Goal: Task Accomplishment & Management: Use online tool/utility

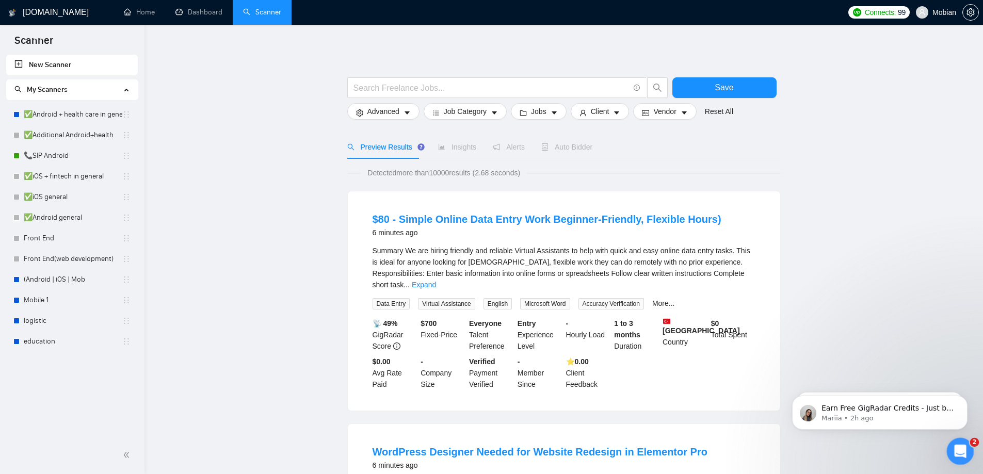
click at [958, 454] on icon "Open Intercom Messenger" at bounding box center [959, 450] width 17 height 17
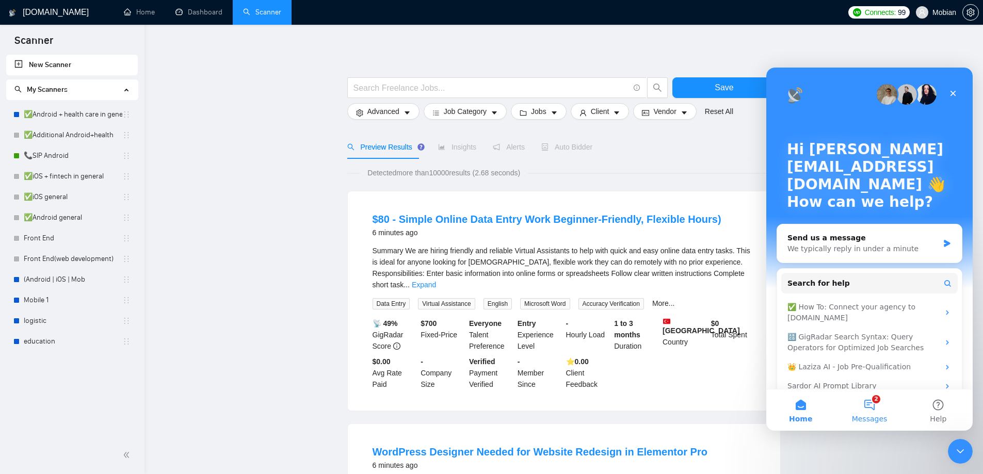
click at [867, 418] on span "Messages" at bounding box center [870, 418] width 36 height 7
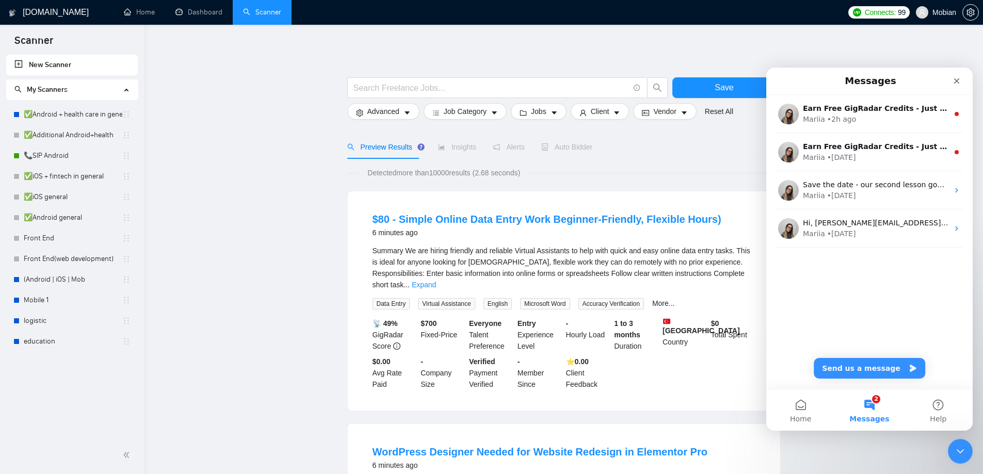
click at [432, 90] on input "text" at bounding box center [492, 88] width 276 height 13
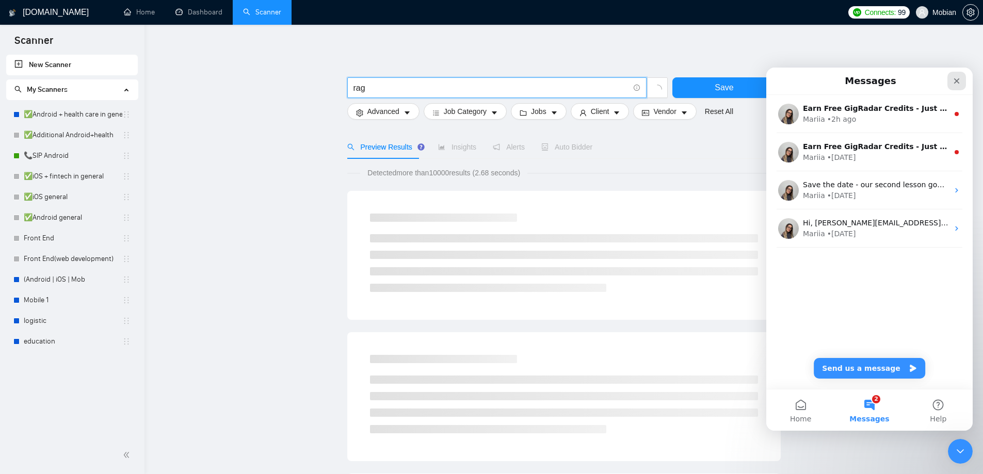
click at [956, 83] on icon "Close" at bounding box center [957, 81] width 8 height 8
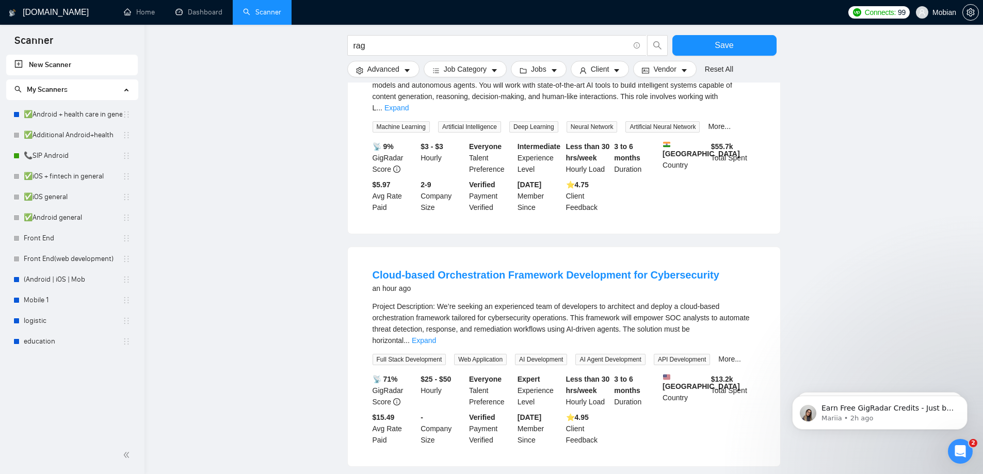
scroll to position [206, 0]
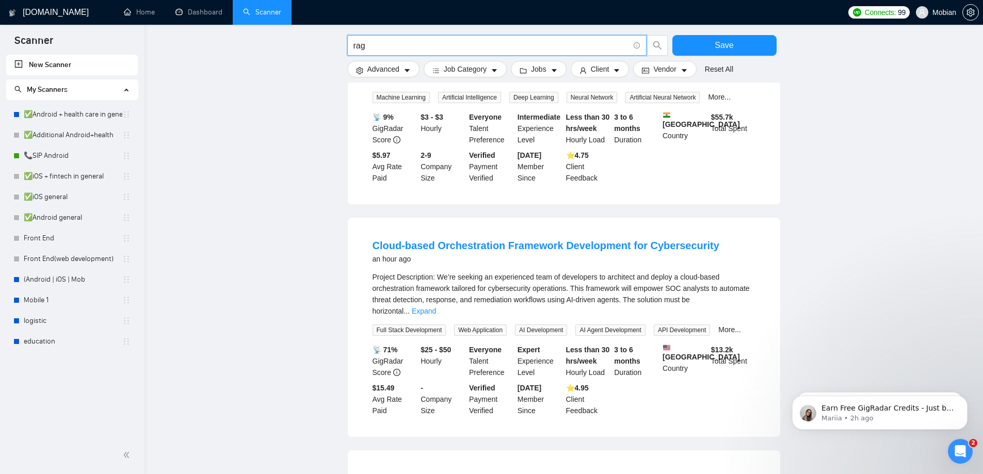
click at [399, 51] on input "rag" at bounding box center [492, 45] width 276 height 13
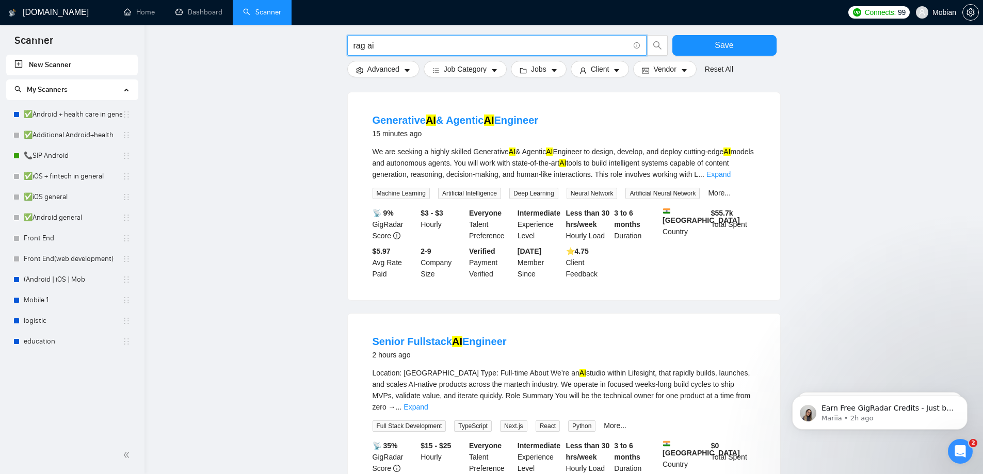
scroll to position [0, 0]
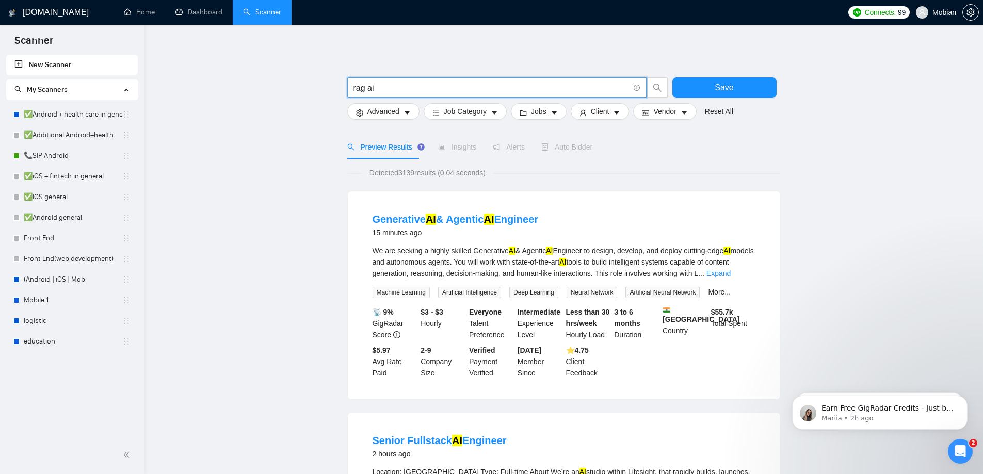
type input "rag ai"
drag, startPoint x: 452, startPoint y: 172, endPoint x: 502, endPoint y: 174, distance: 50.6
click at [497, 173] on div "Detected 3139 results (0.04 seconds)" at bounding box center [564, 172] width 434 height 11
click at [543, 173] on div "Detected 3139 results (0.04 seconds)" at bounding box center [564, 172] width 434 height 11
click at [397, 114] on span "Advanced" at bounding box center [383, 111] width 32 height 11
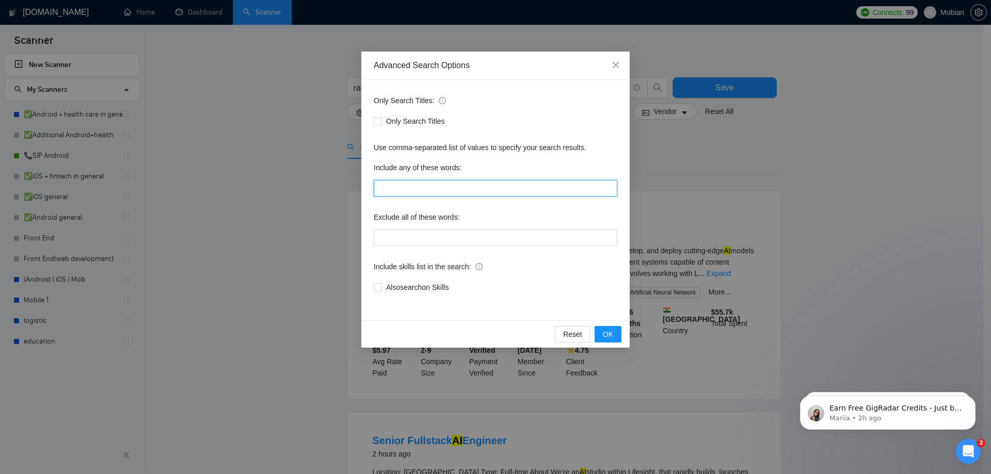
click at [414, 188] on input "text" at bounding box center [496, 188] width 244 height 17
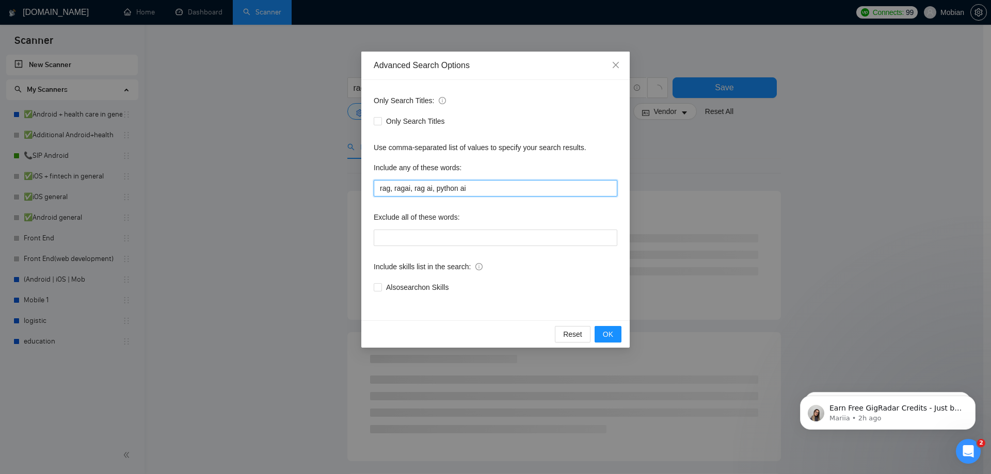
type input "rag, ragai, rag ai, python ai"
click at [380, 293] on div "Also search on Skills" at bounding box center [496, 287] width 244 height 17
click at [378, 287] on input "Also search on Skills" at bounding box center [377, 286] width 7 height 7
checkbox input "true"
click at [615, 331] on button "OK" at bounding box center [608, 334] width 27 height 17
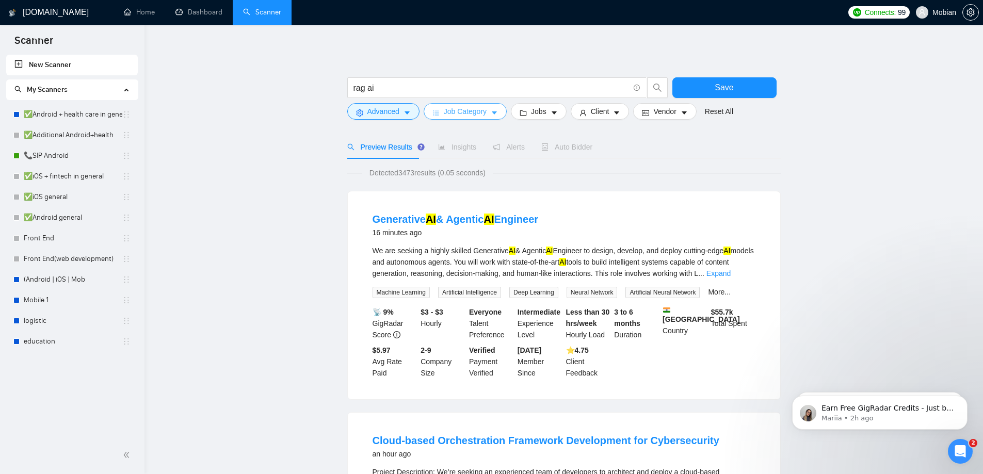
click at [467, 113] on span "Job Category" at bounding box center [465, 111] width 43 height 11
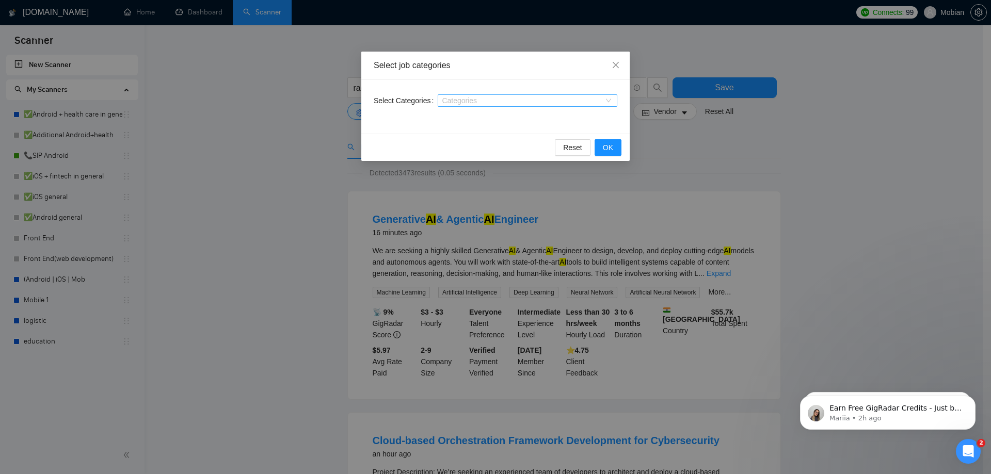
click at [477, 97] on div at bounding box center [522, 101] width 164 height 8
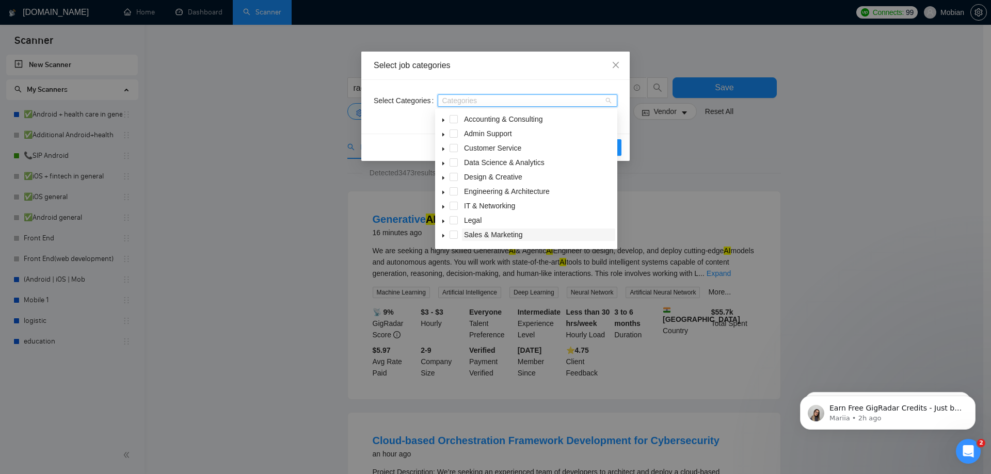
scroll to position [41, 0]
click at [454, 222] on span at bounding box center [454, 222] width 8 height 8
click at [455, 221] on span at bounding box center [454, 222] width 8 height 8
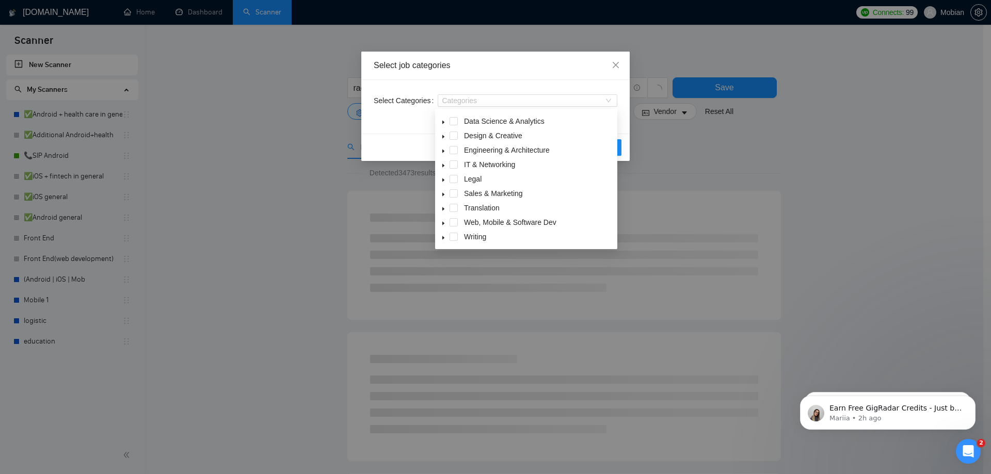
drag, startPoint x: 257, startPoint y: 193, endPoint x: 251, endPoint y: 193, distance: 6.2
click at [255, 193] on div "Select job categories Select Categories Categories Reset OK" at bounding box center [495, 237] width 991 height 474
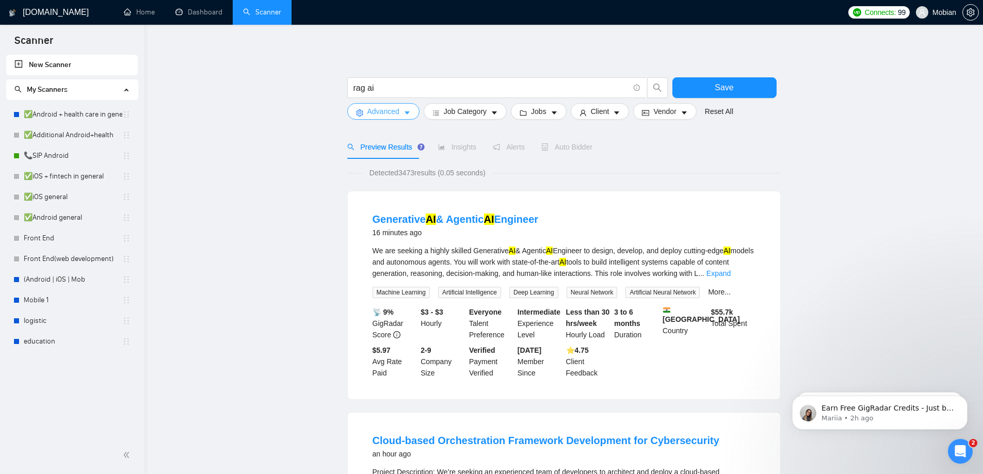
drag, startPoint x: 394, startPoint y: 108, endPoint x: 594, endPoint y: 136, distance: 201.7
click at [533, 114] on span "Jobs" at bounding box center [538, 111] width 15 height 11
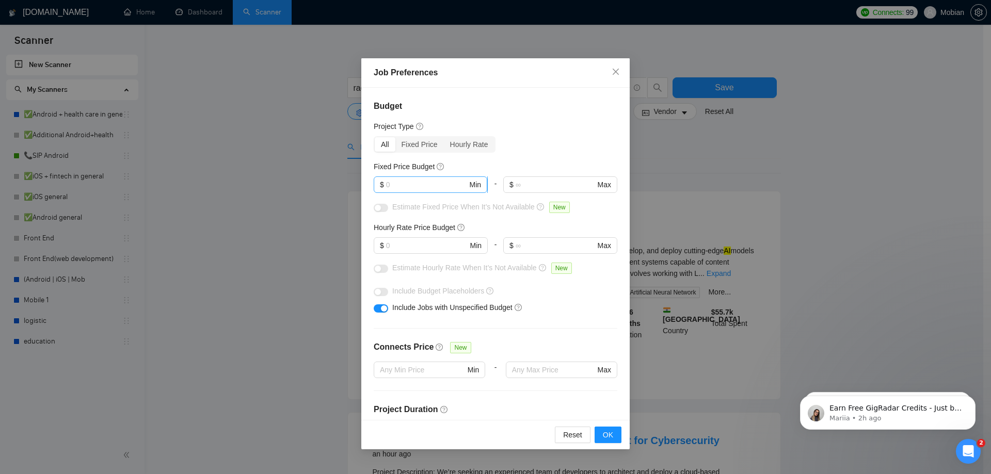
click at [453, 185] on input "text" at bounding box center [427, 184] width 82 height 11
type input "5"
click at [549, 139] on div "All Fixed Price Hourly Rate" at bounding box center [496, 144] width 244 height 17
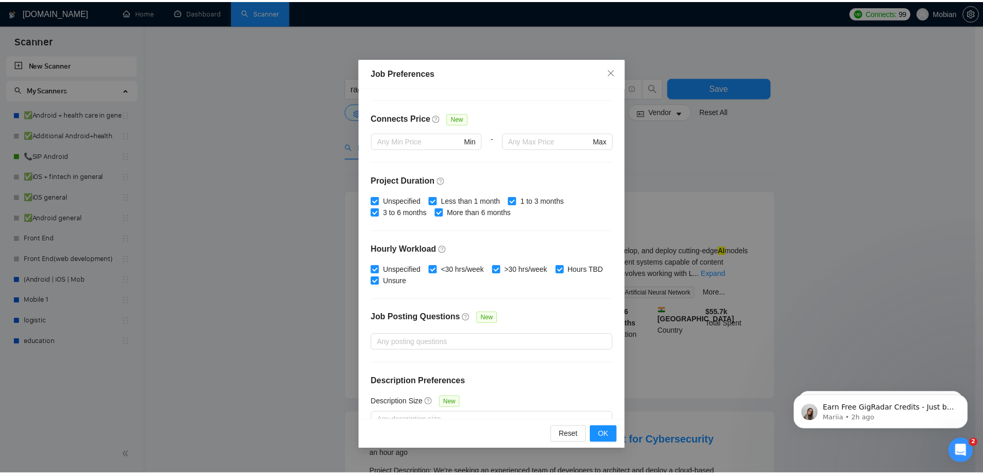
scroll to position [249, 0]
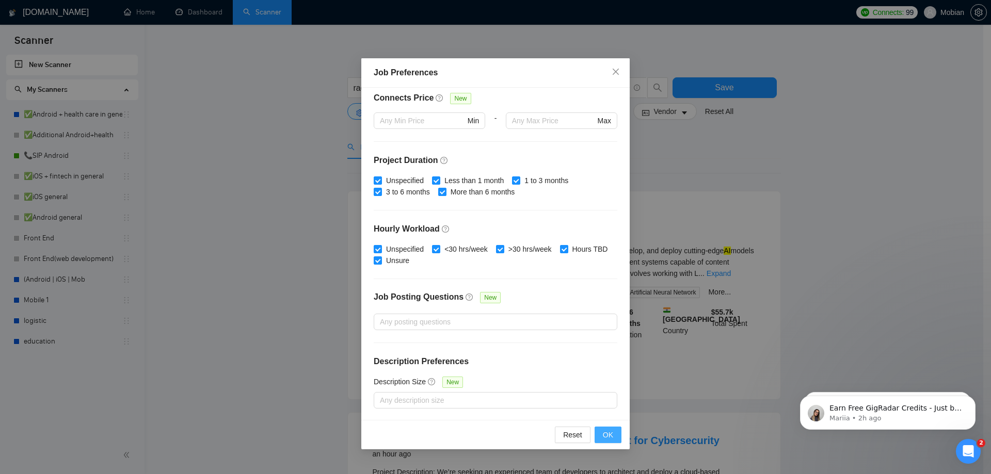
click at [602, 439] on button "OK" at bounding box center [608, 435] width 27 height 17
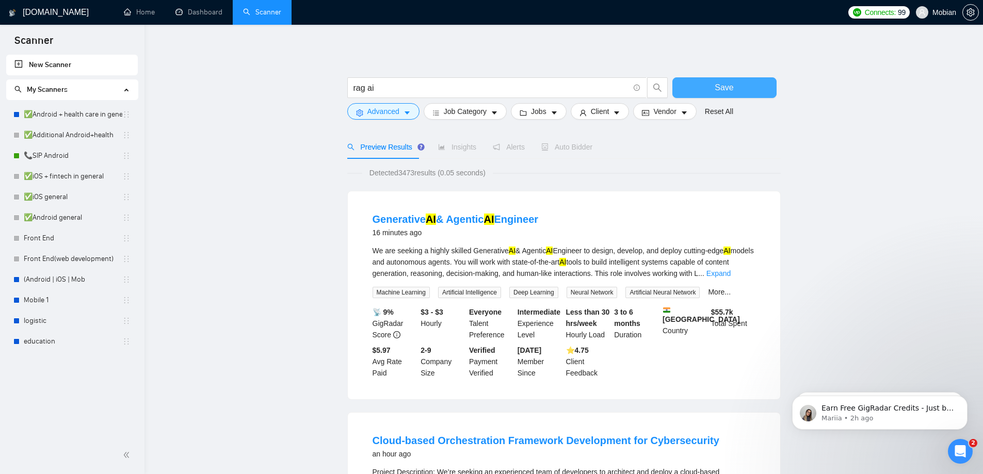
click at [700, 89] on button "Save" at bounding box center [725, 87] width 104 height 21
drag, startPoint x: 700, startPoint y: 89, endPoint x: 851, endPoint y: 122, distance: 154.3
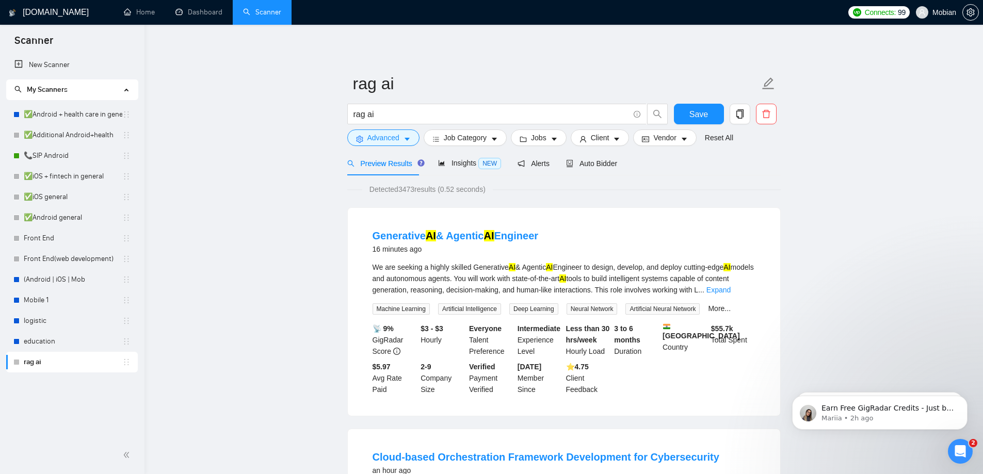
click at [536, 164] on span "Alerts" at bounding box center [534, 163] width 32 height 8
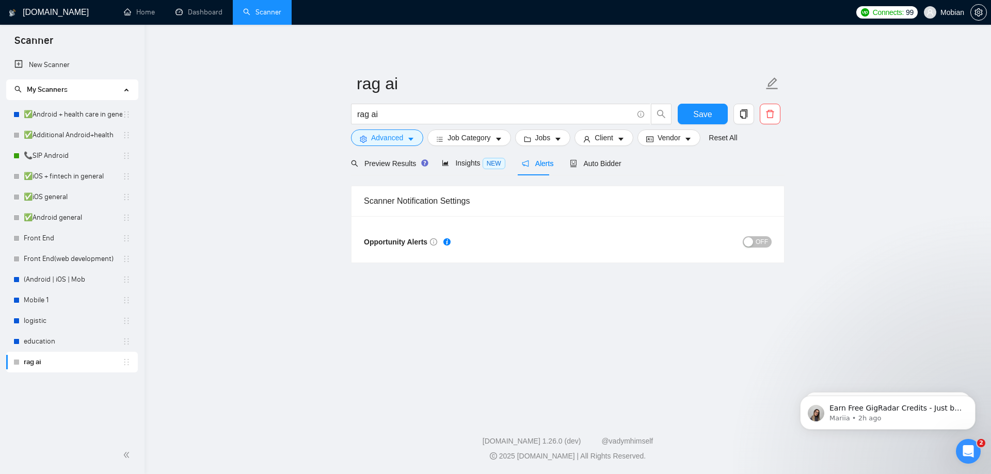
click at [752, 239] on div "button" at bounding box center [748, 241] width 9 height 9
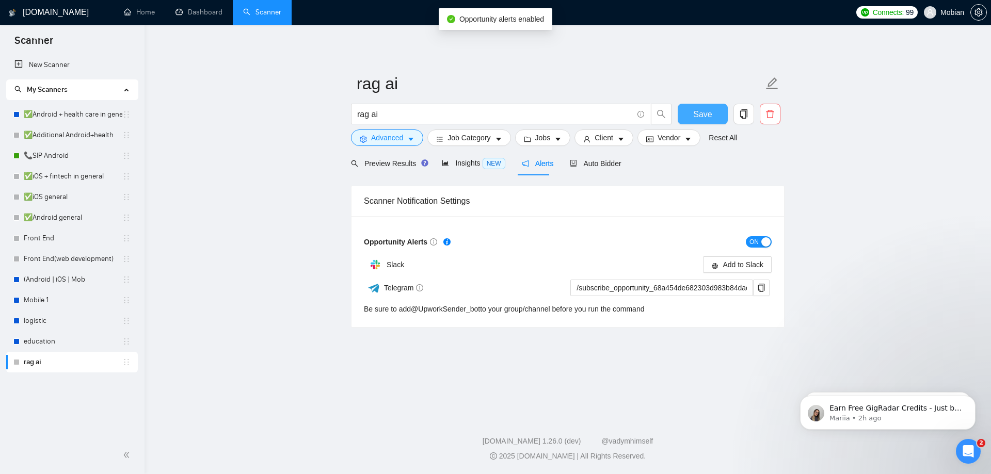
click at [698, 110] on span "Save" at bounding box center [702, 114] width 19 height 13
click at [262, 209] on main "rag ai rag ai Save Advanced Job Category Jobs Client Vendor Reset All Preview R…" at bounding box center [567, 218] width 813 height 354
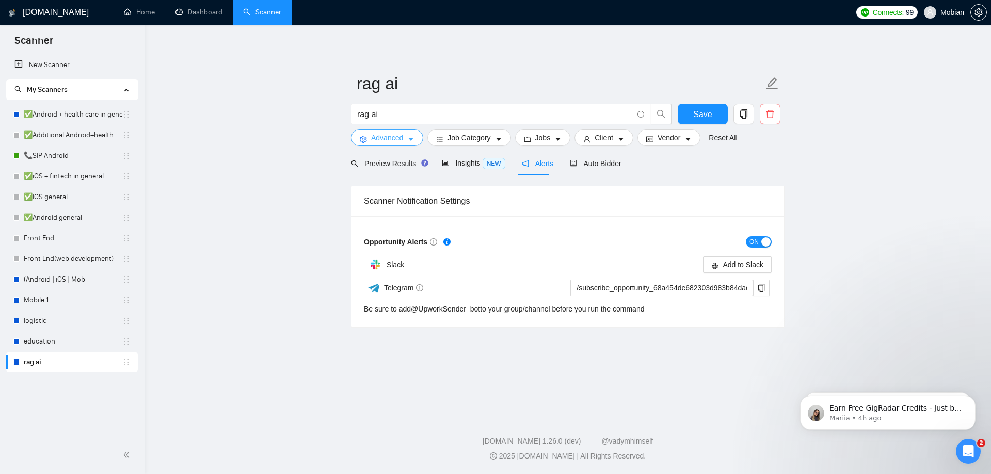
click at [390, 134] on span "Advanced" at bounding box center [387, 137] width 32 height 11
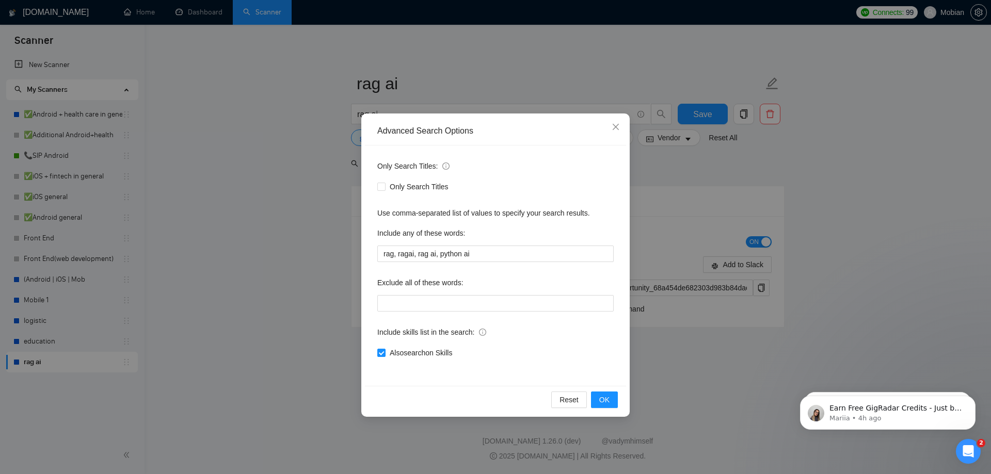
click at [278, 266] on div "Advanced Search Options Only Search Titles: Only Search Titles Use comma-separa…" at bounding box center [495, 237] width 991 height 474
